Goal: Task Accomplishment & Management: Manage account settings

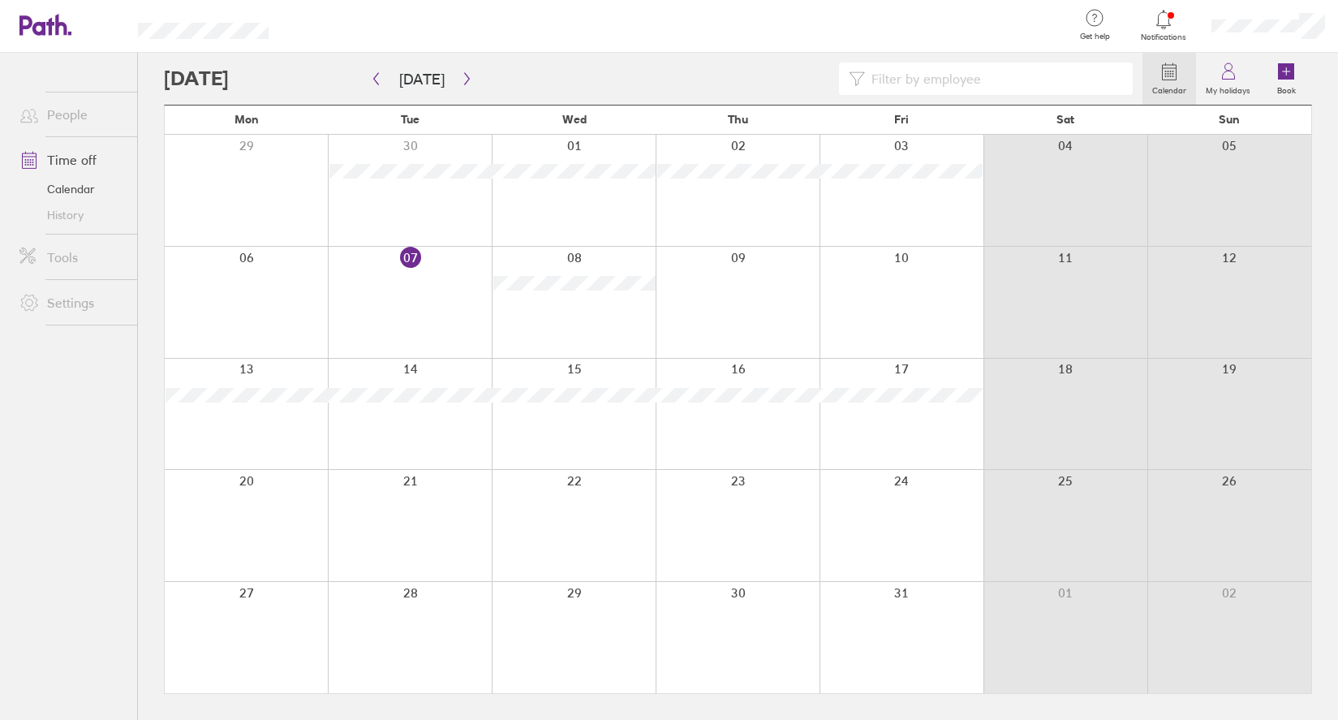
click at [94, 261] on link "Tools" at bounding box center [71, 257] width 131 height 32
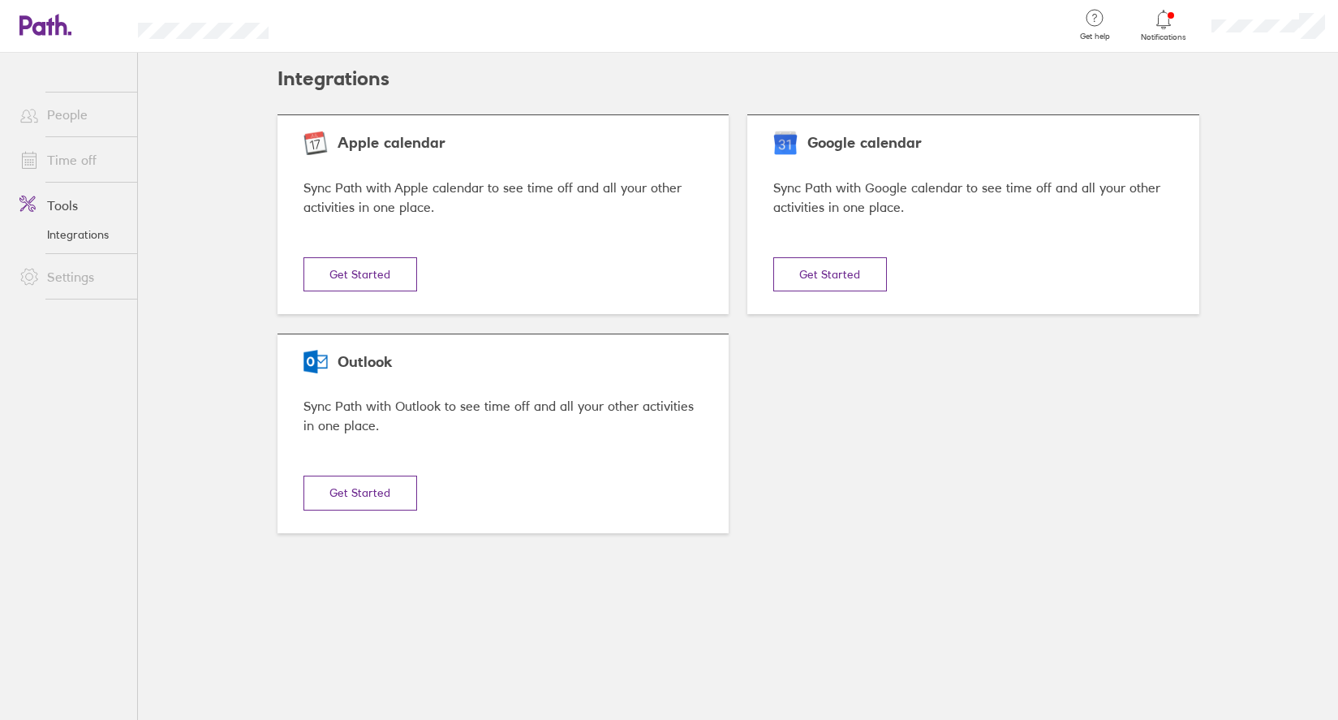
click at [78, 280] on link "Settings" at bounding box center [71, 277] width 131 height 32
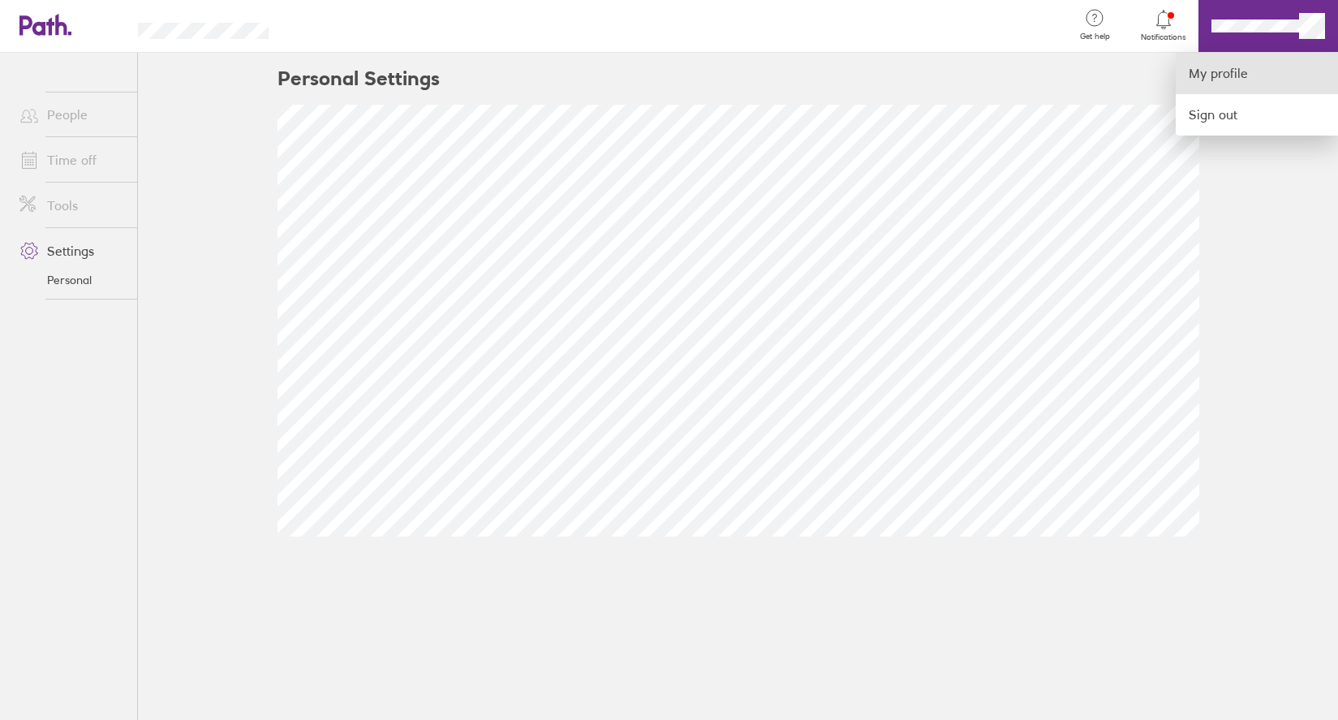
click at [1265, 75] on link "My profile" at bounding box center [1257, 73] width 162 height 41
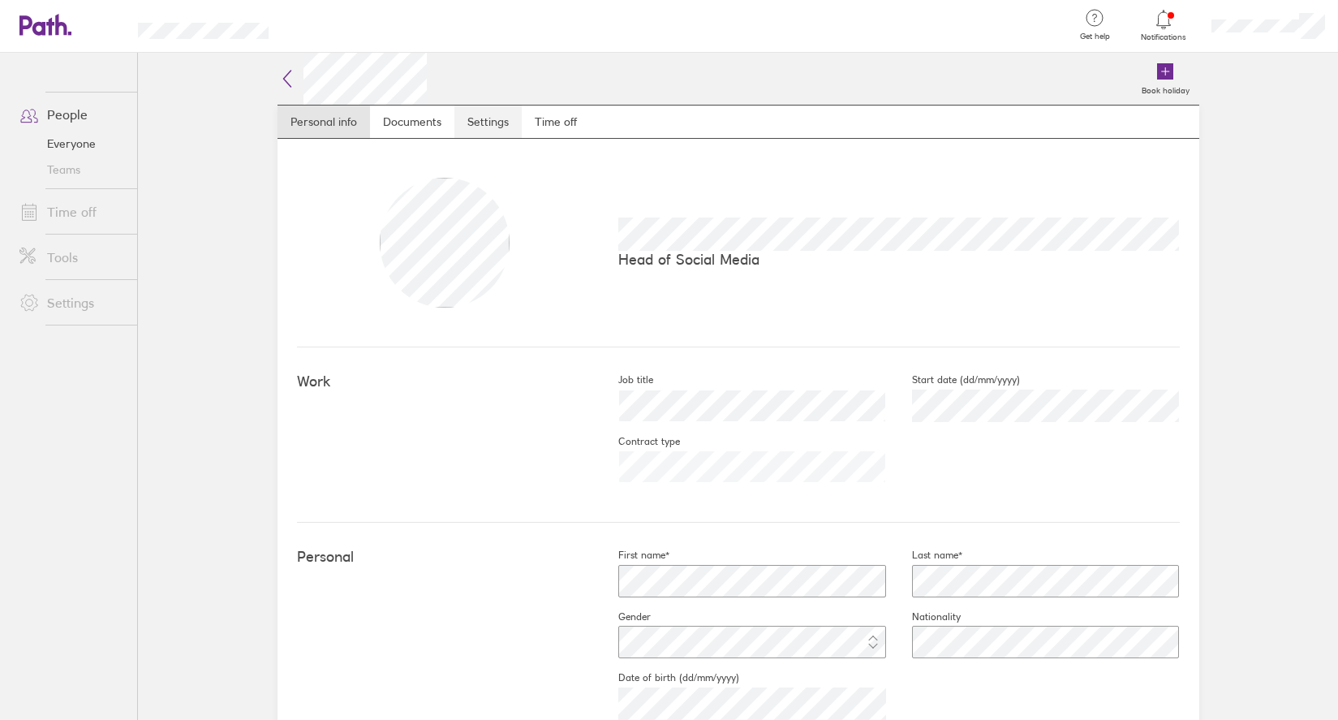
click at [519, 118] on link "Settings" at bounding box center [488, 122] width 67 height 32
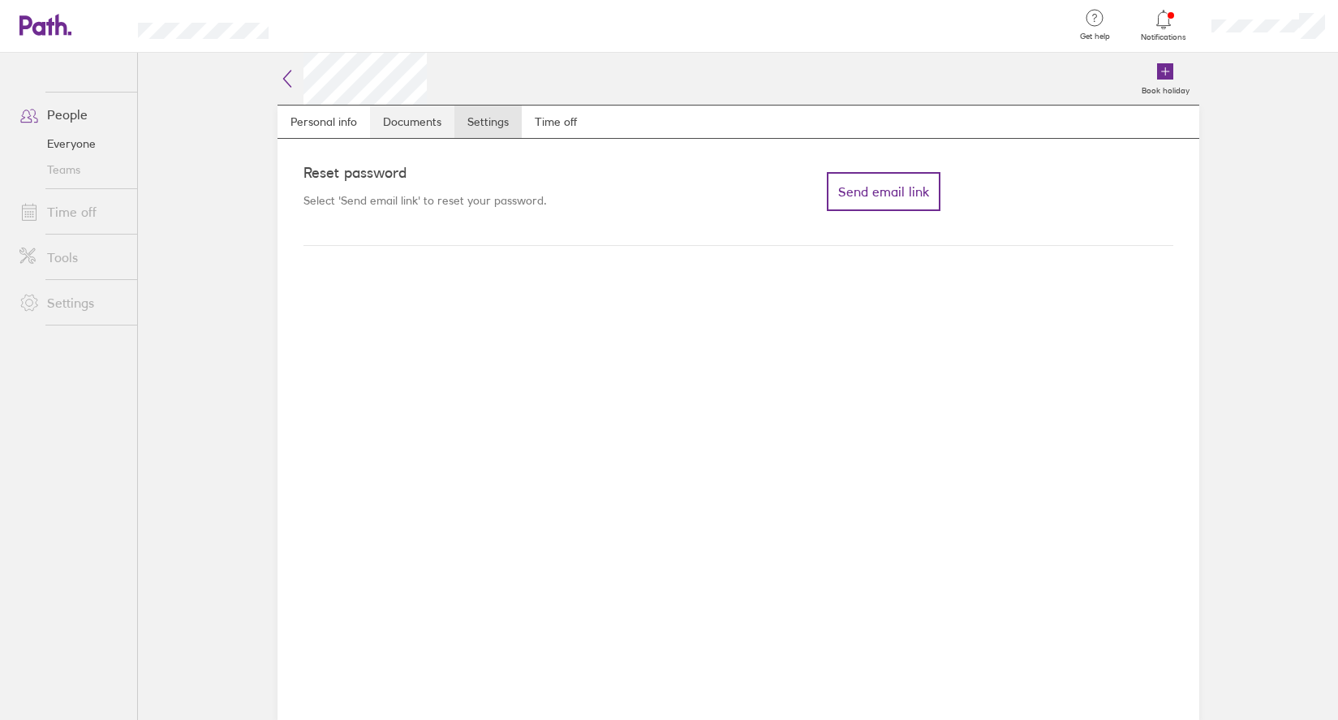
click at [418, 132] on link "Documents" at bounding box center [412, 122] width 84 height 32
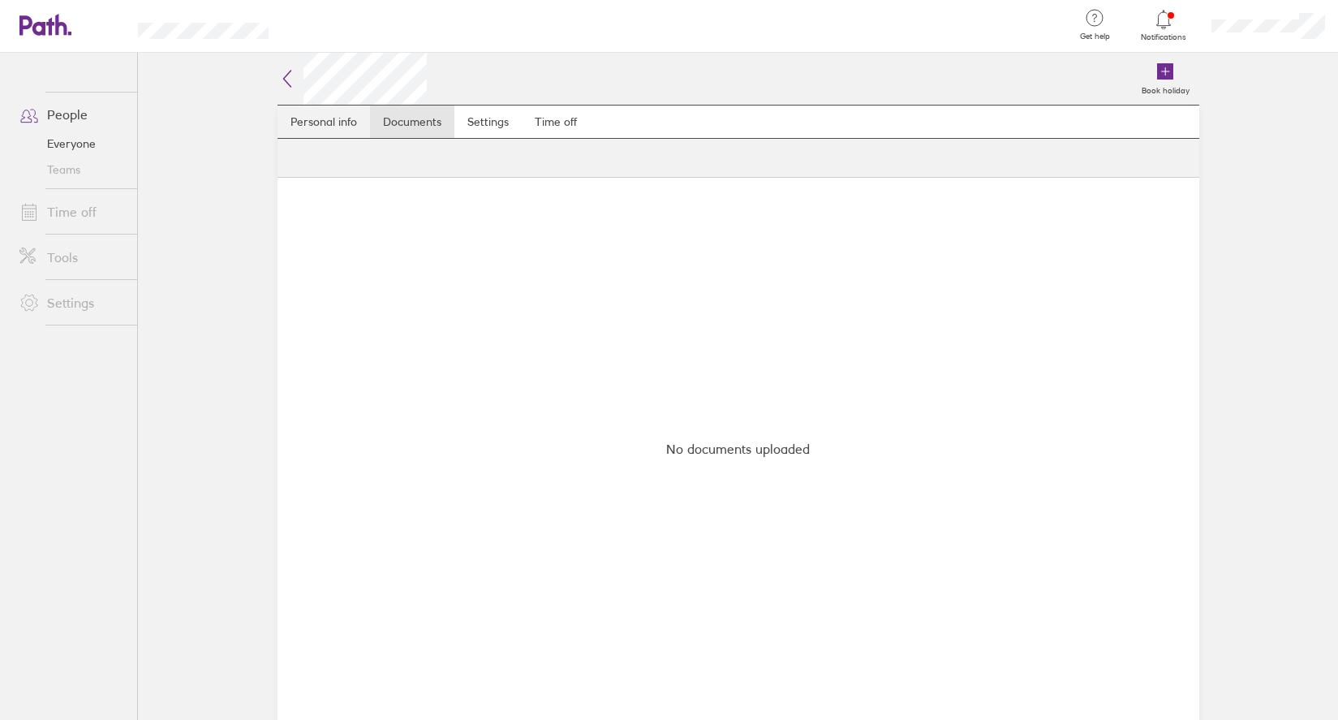
click at [345, 113] on link "Personal info" at bounding box center [324, 122] width 93 height 32
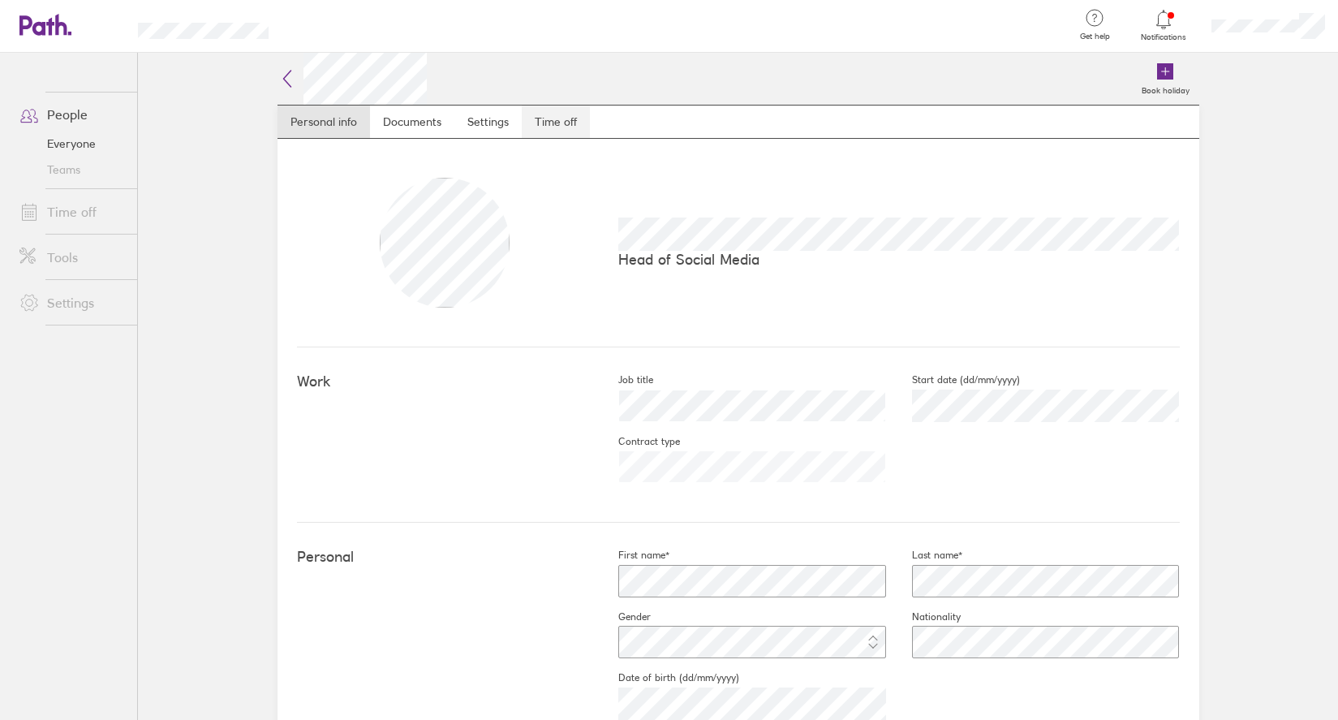
click at [548, 119] on link "Time off" at bounding box center [556, 122] width 68 height 32
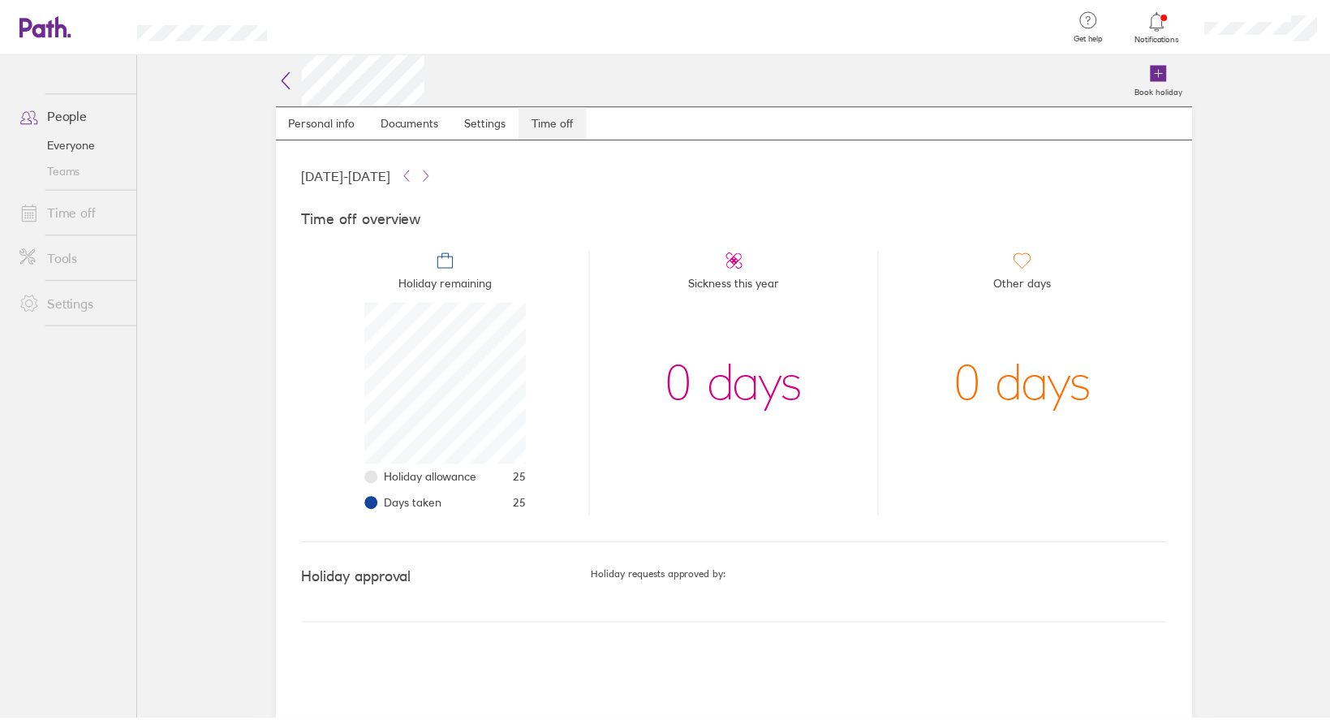
scroll to position [162, 162]
click at [494, 135] on link "Settings" at bounding box center [488, 122] width 67 height 32
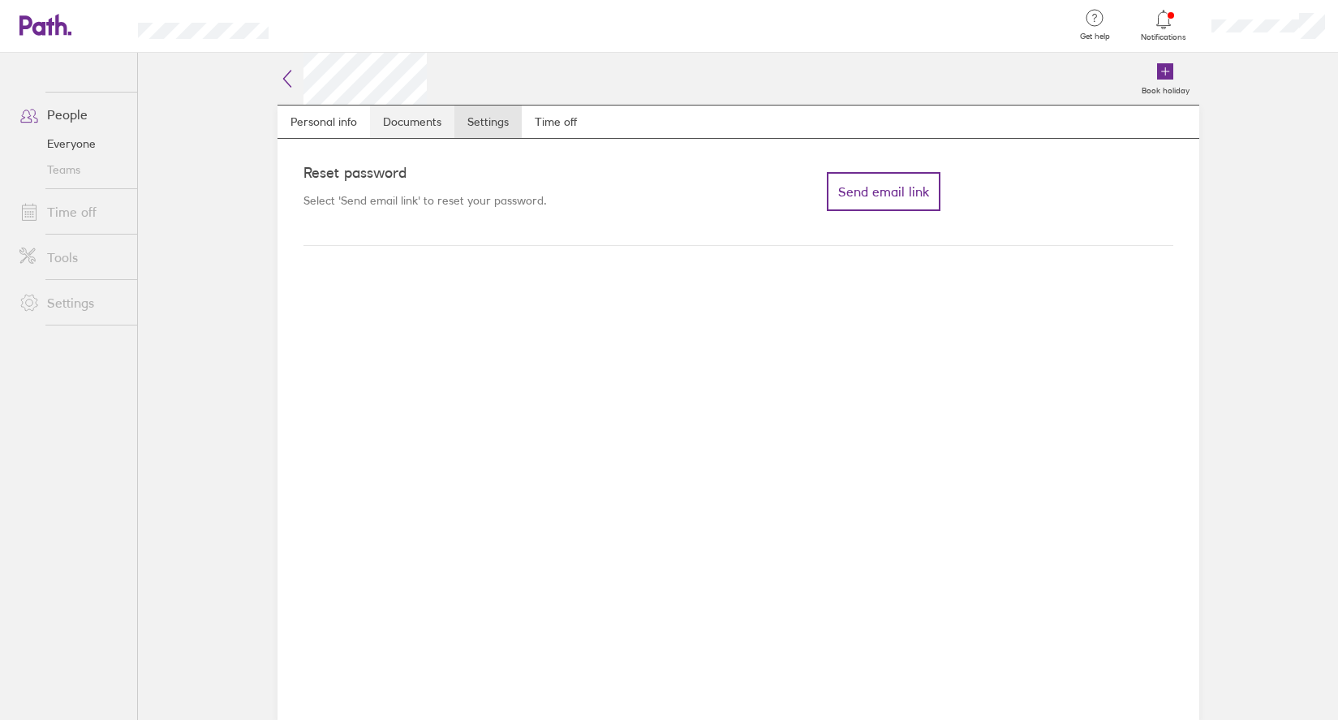
click at [413, 106] on link "Documents" at bounding box center [412, 122] width 84 height 32
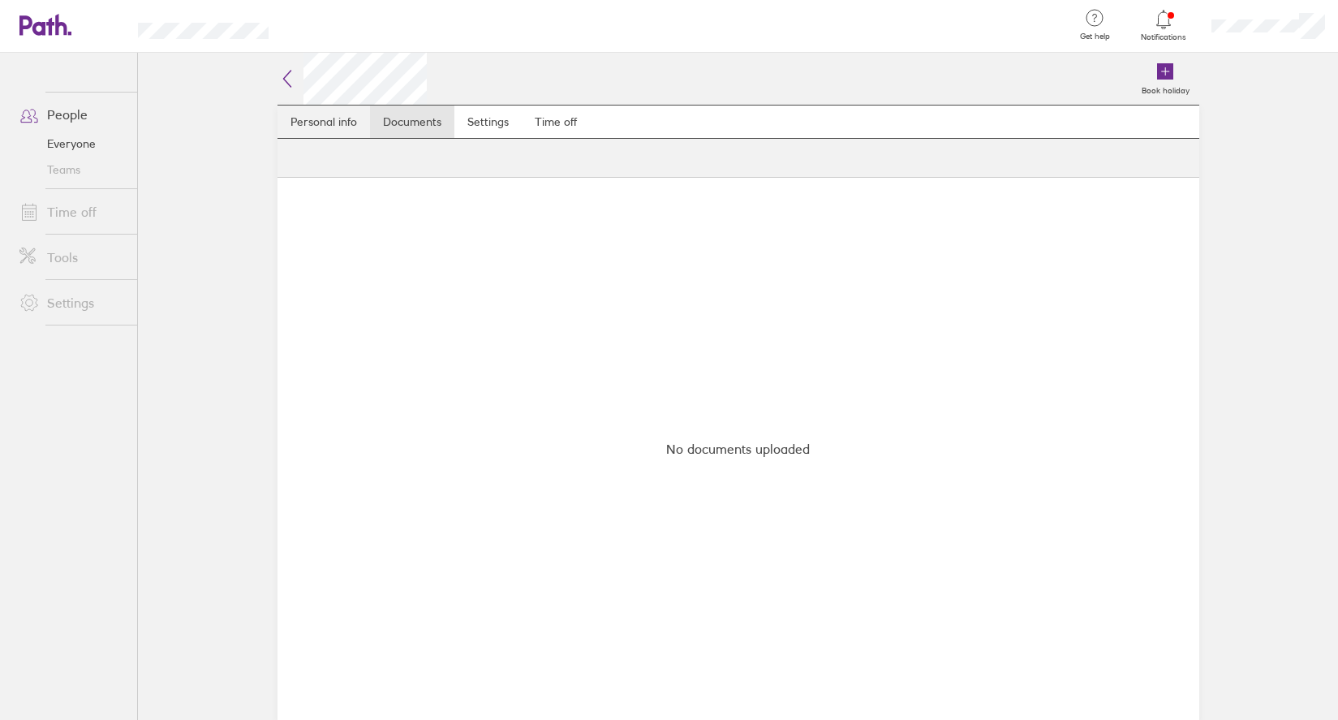
click at [339, 114] on link "Personal info" at bounding box center [324, 122] width 93 height 32
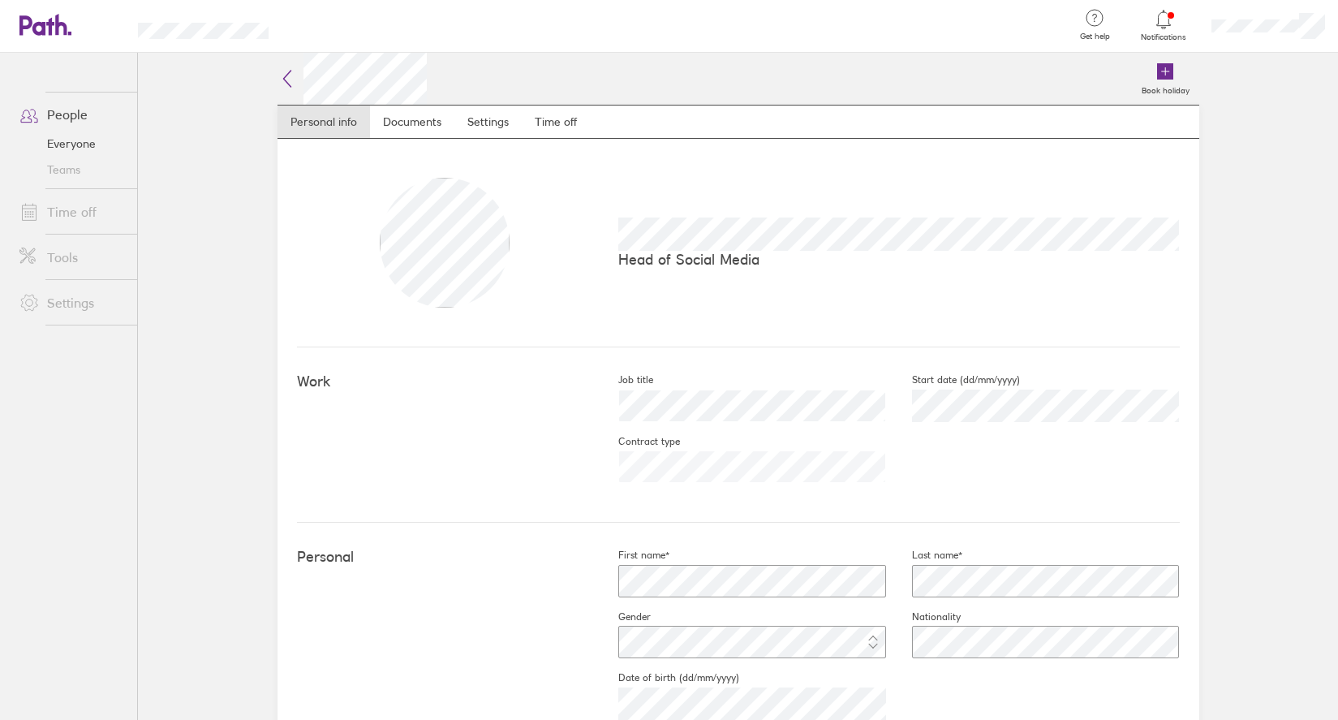
click at [65, 252] on link "Tools" at bounding box center [71, 257] width 131 height 32
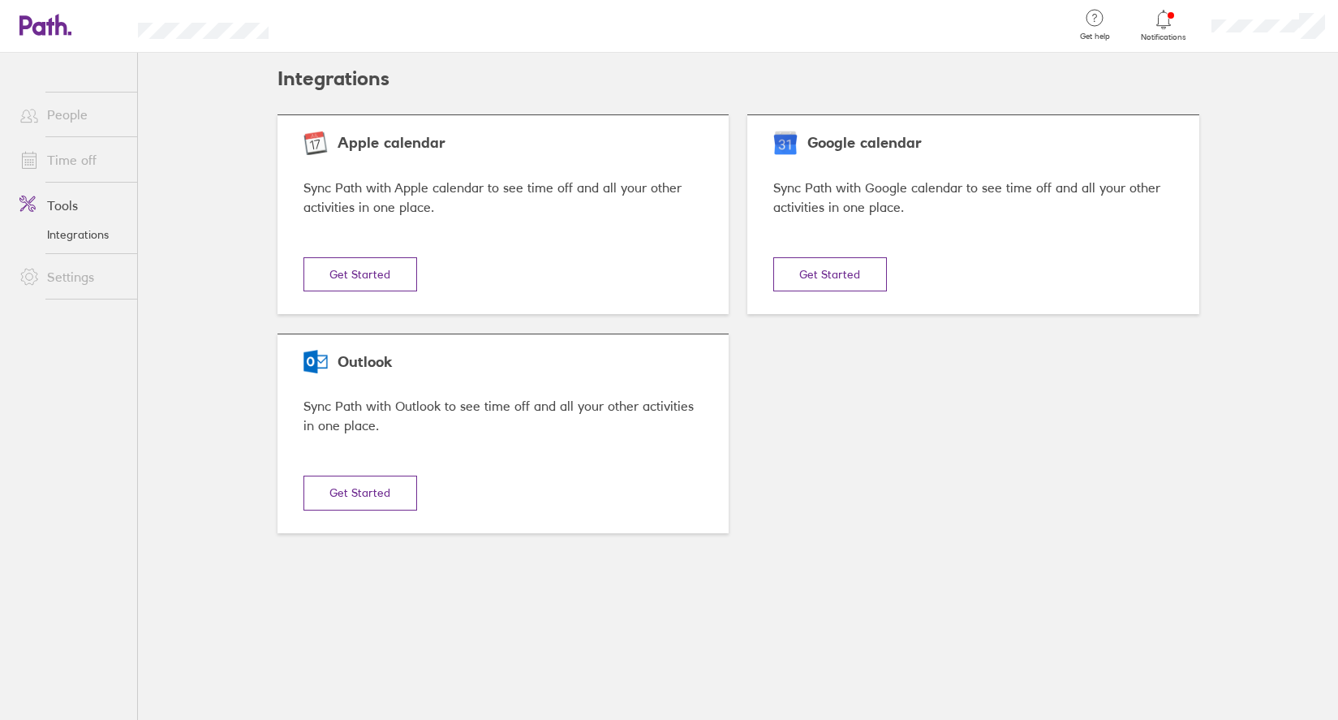
click at [63, 270] on link "Settings" at bounding box center [71, 277] width 131 height 32
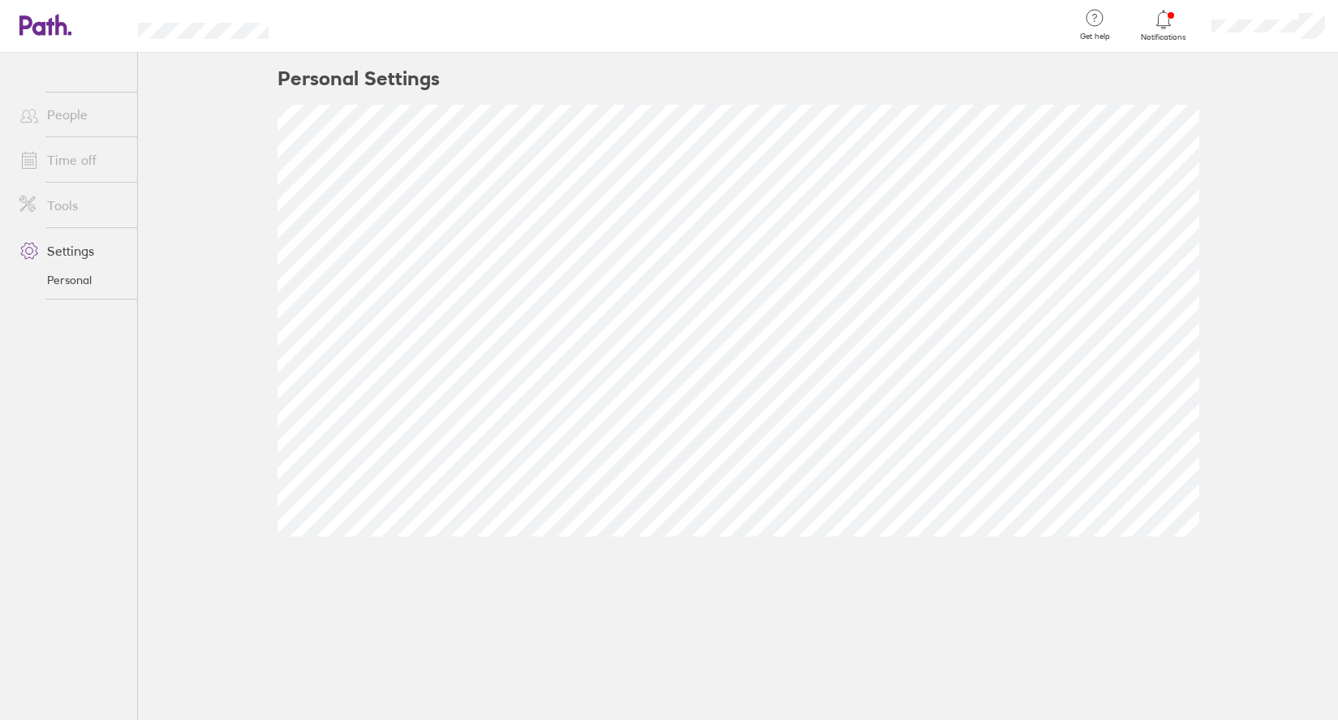
click at [95, 156] on link "Time off" at bounding box center [71, 160] width 131 height 32
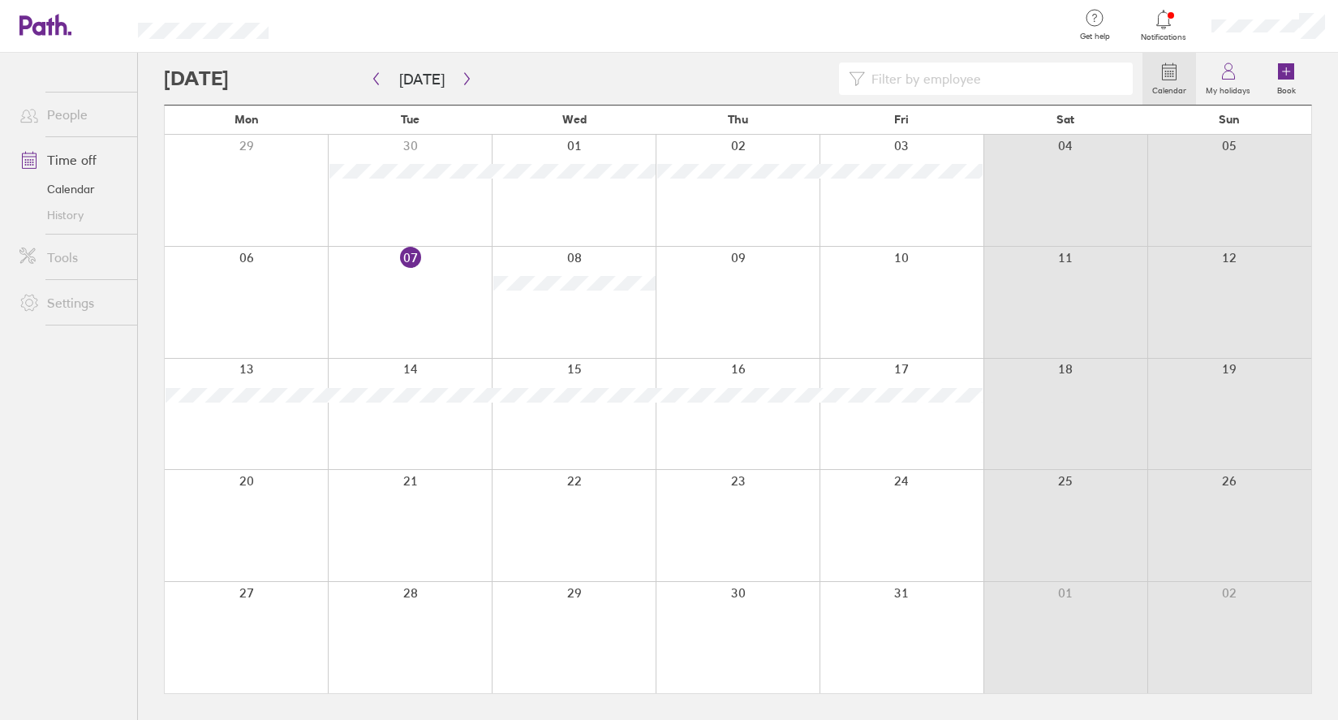
click at [1163, 22] on icon at bounding box center [1163, 19] width 19 height 19
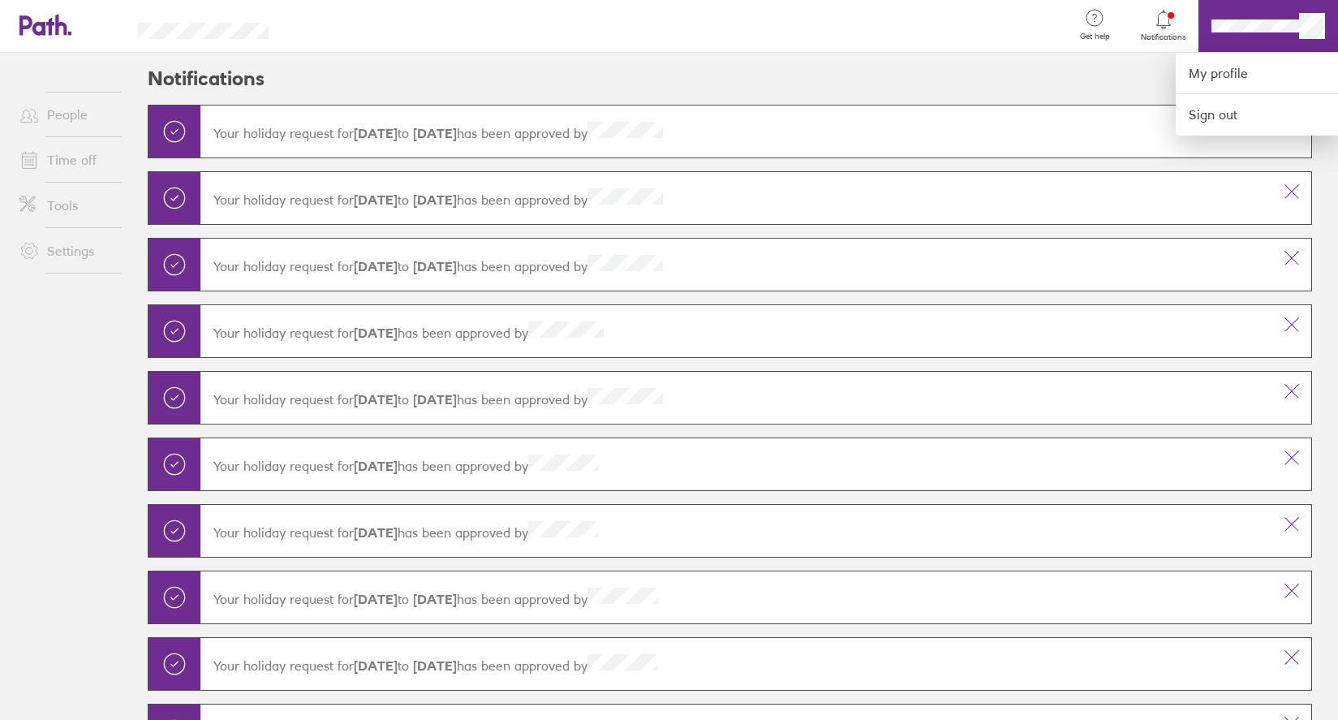
click at [1098, 41] on div at bounding box center [669, 360] width 1338 height 720
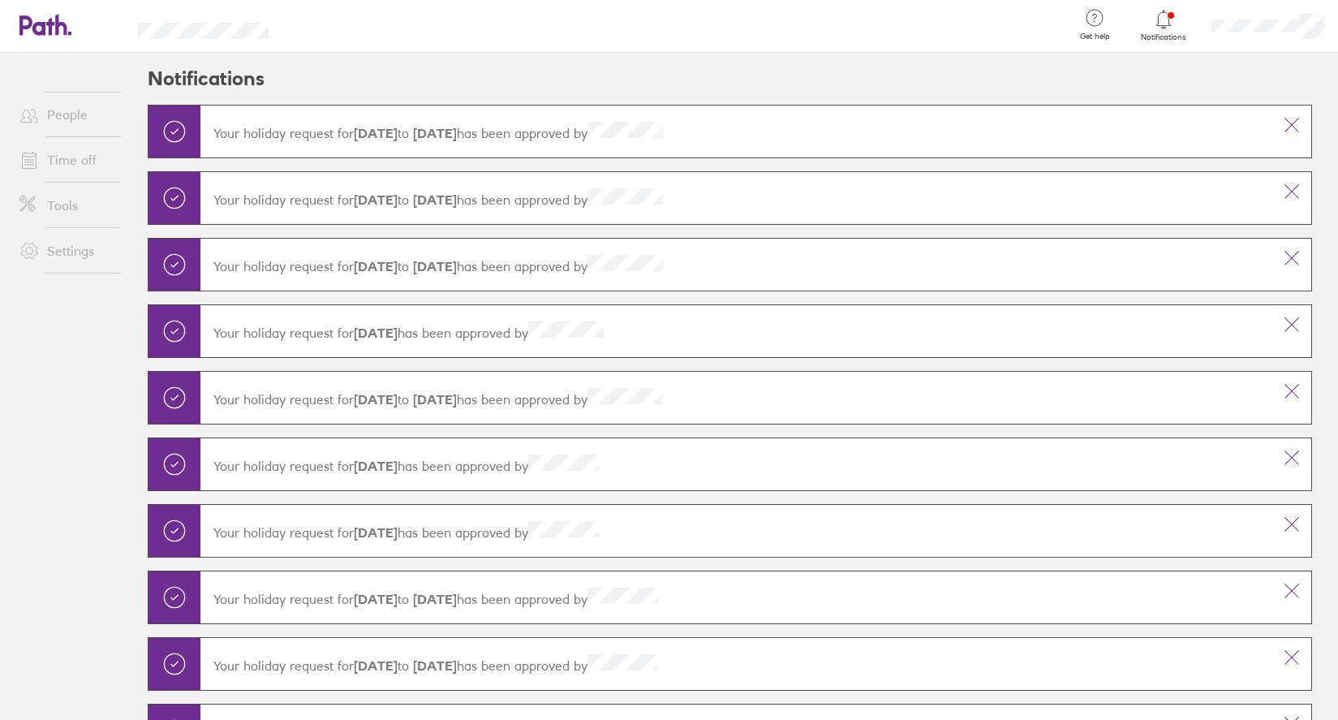
click at [1098, 22] on icon at bounding box center [1094, 17] width 19 height 19
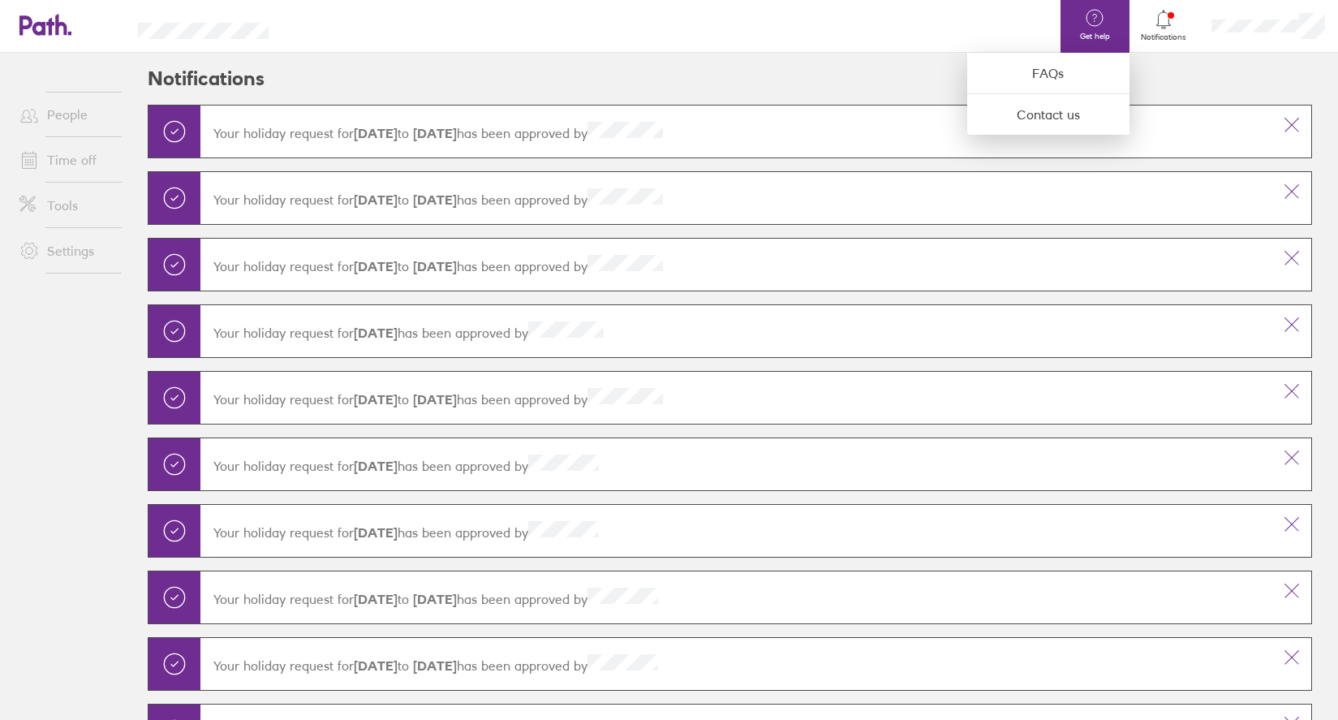
click at [30, 34] on div at bounding box center [669, 360] width 1338 height 720
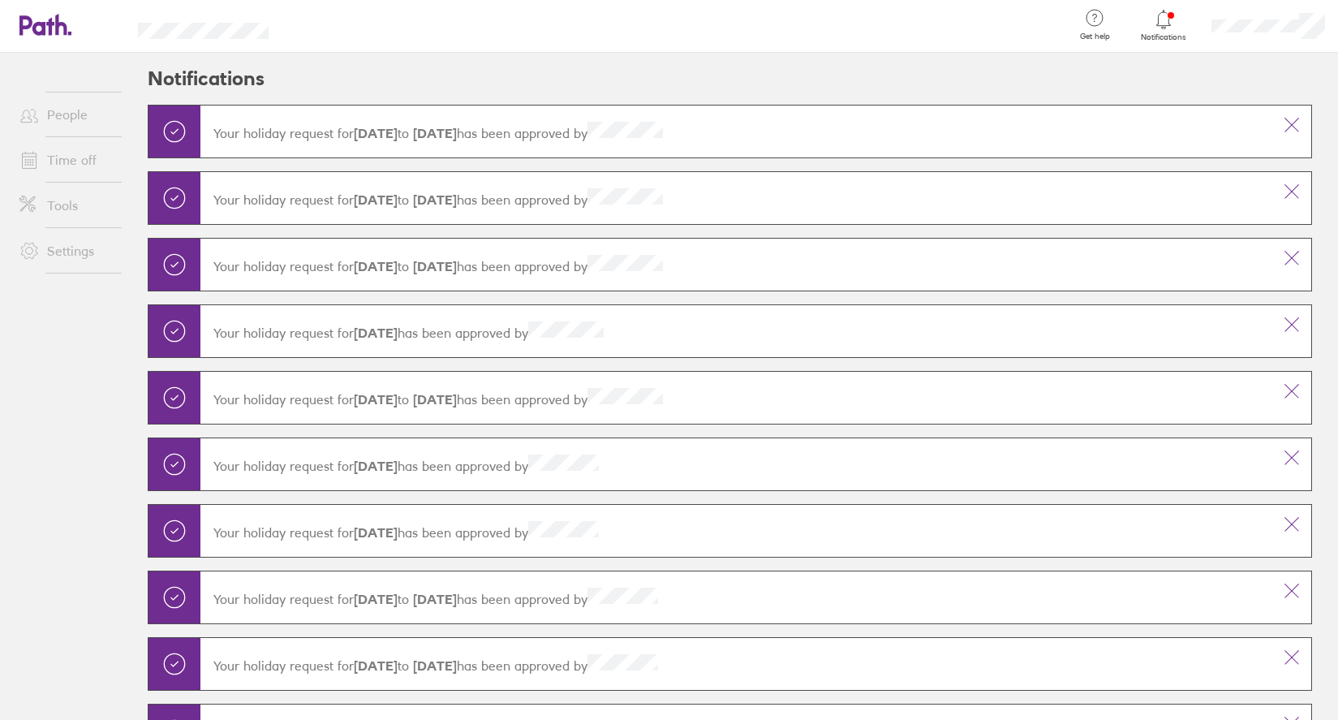
click at [44, 28] on icon at bounding box center [36, 24] width 35 height 19
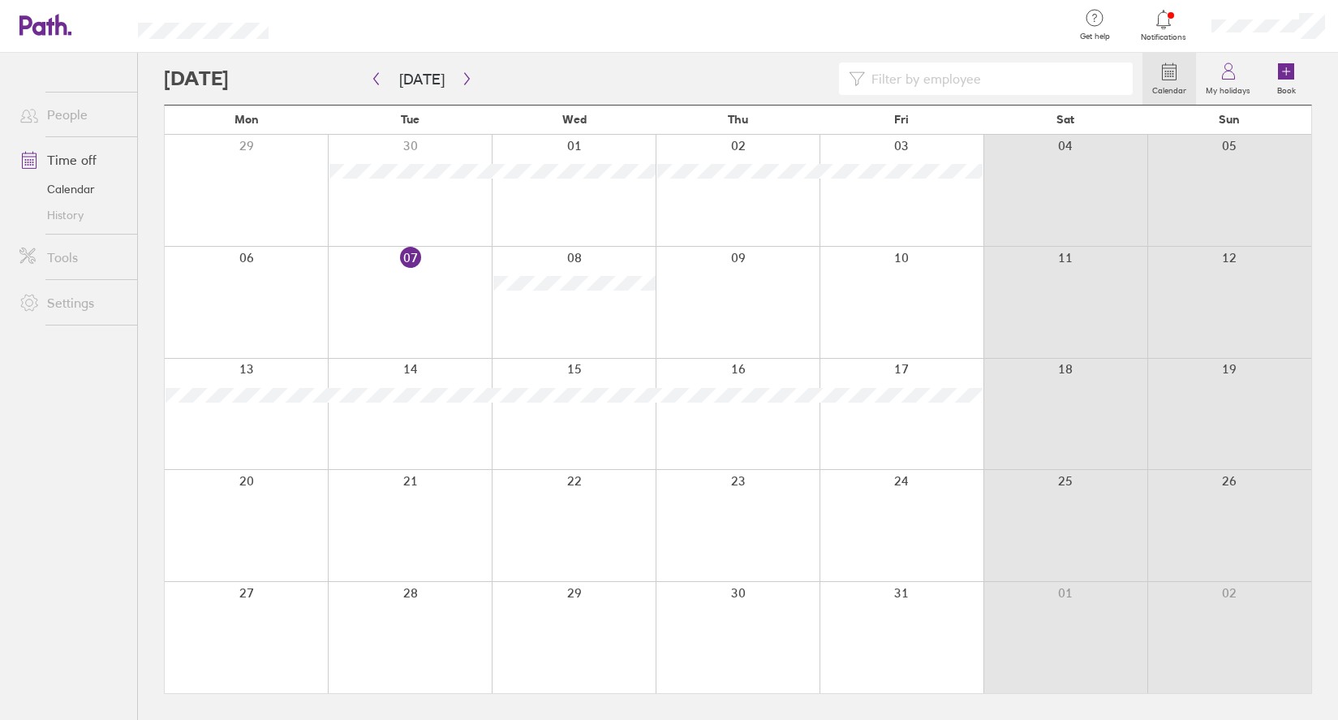
click at [75, 304] on link "Settings" at bounding box center [71, 303] width 131 height 32
